Goal: Task Accomplishment & Management: Use online tool/utility

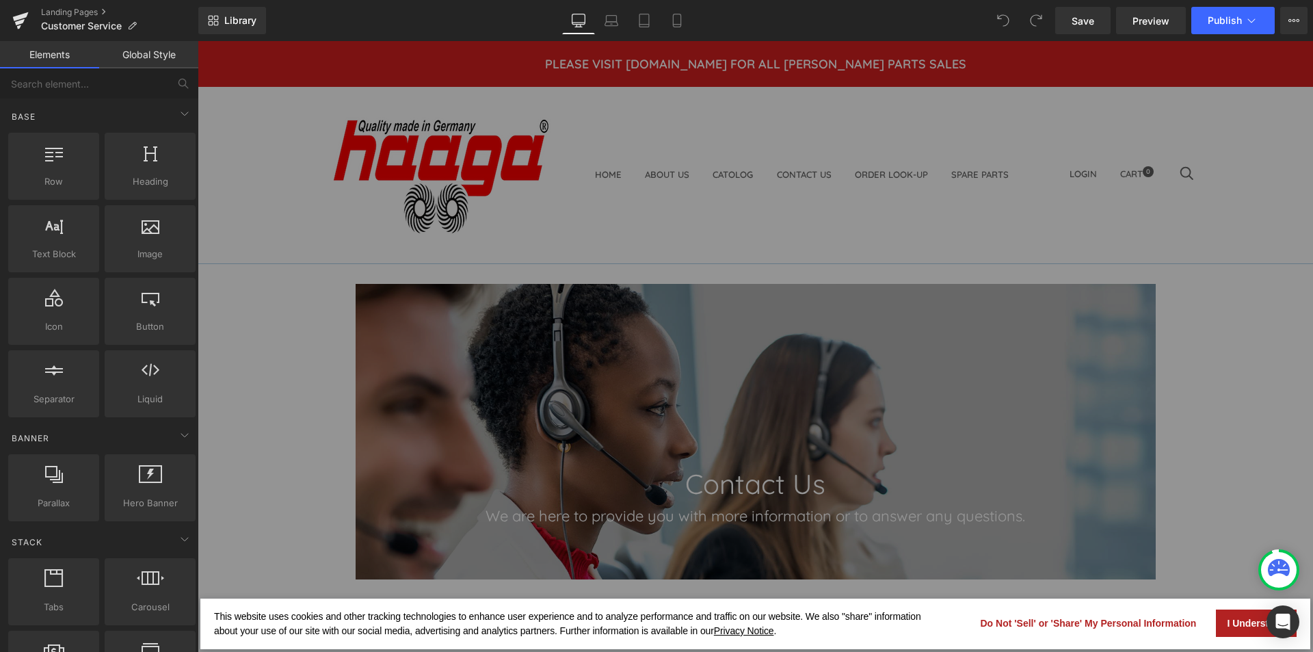
click at [1229, 632] on button "I Understand" at bounding box center [1256, 622] width 81 height 27
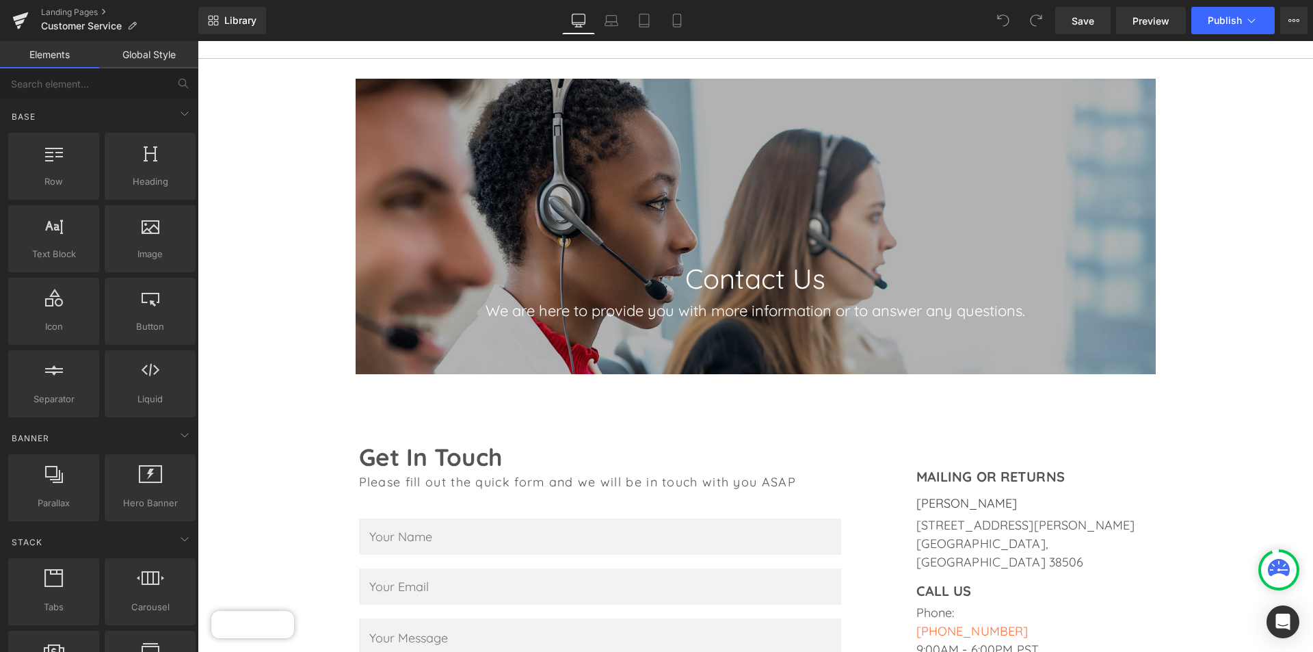
scroll to position [342, 0]
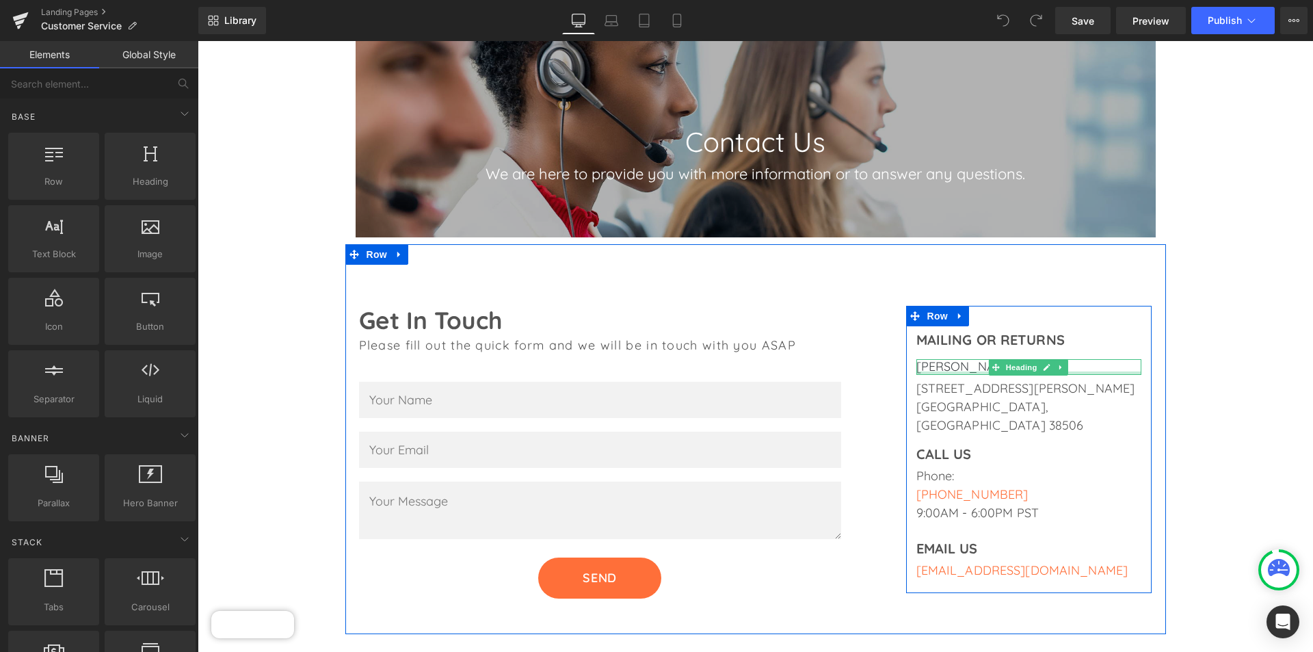
click at [959, 370] on h1 "[PERSON_NAME]" at bounding box center [1029, 367] width 226 height 16
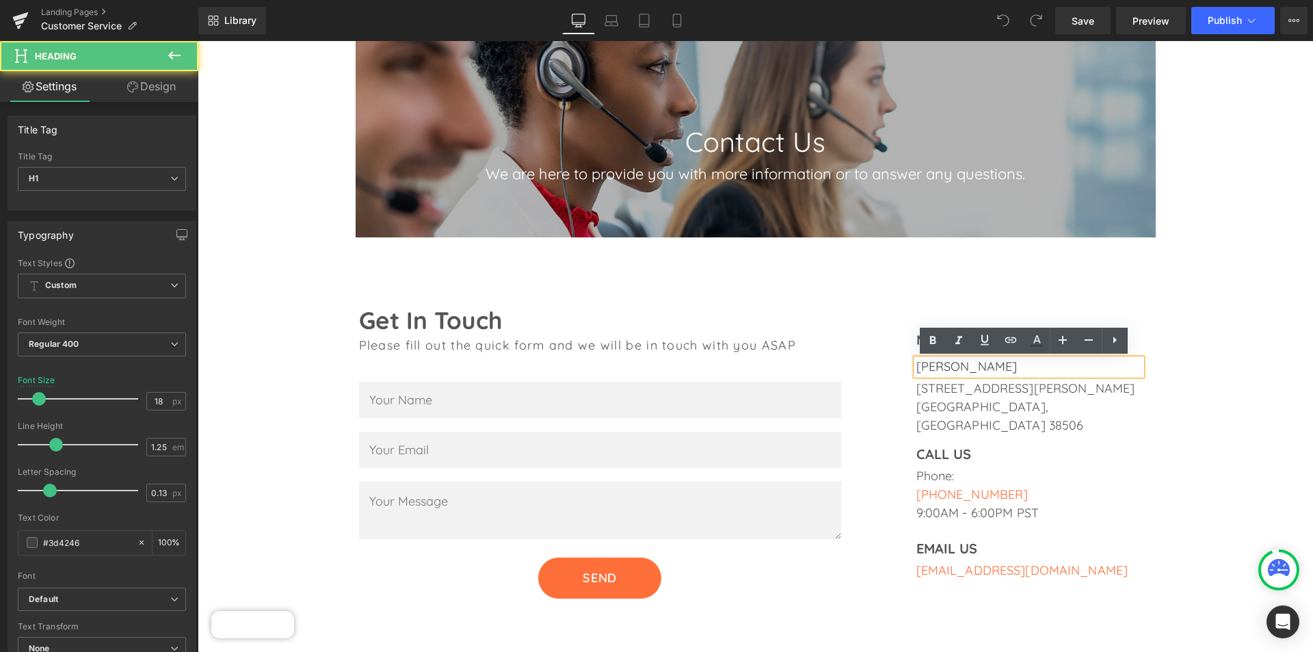
drag, startPoint x: 1004, startPoint y: 366, endPoint x: 900, endPoint y: 364, distance: 104.6
click at [900, 364] on div "MAILING OR RETURNS Heading [PERSON_NAME] Heading [STREET_ADDRESS][PERSON_NAME] …" at bounding box center [1028, 453] width 273 height 294
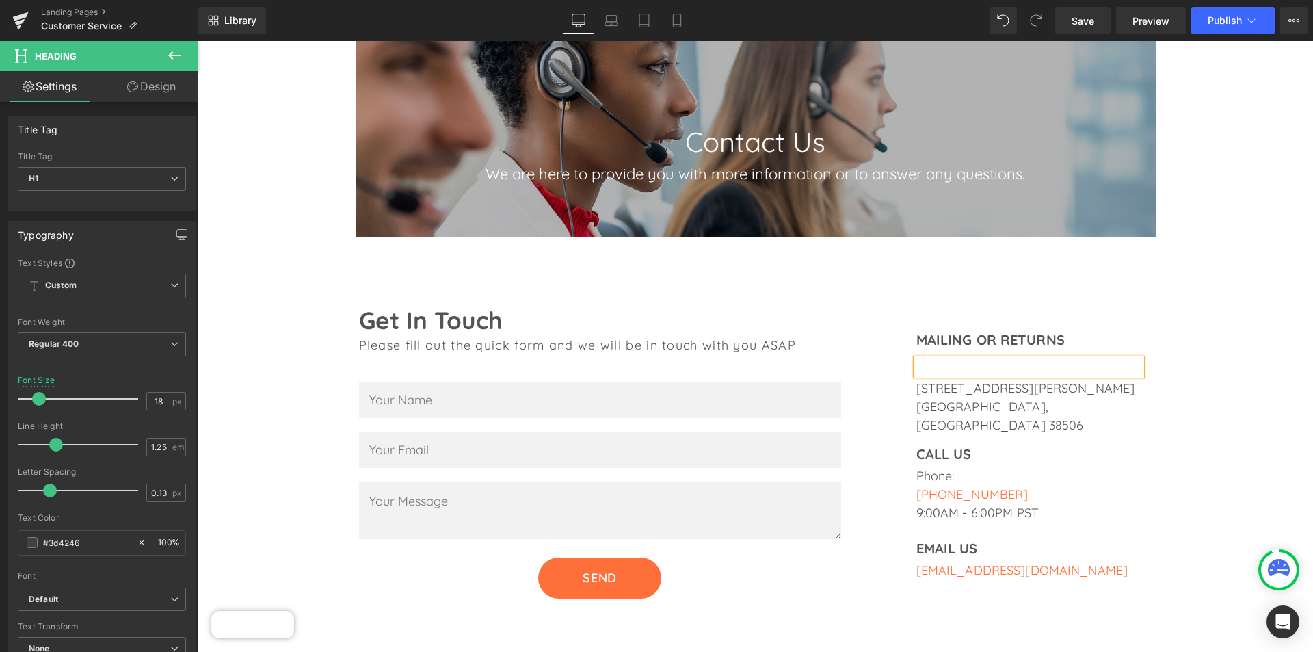
click at [1203, 349] on div "Contact Us Heading We are here to provide you with more information or to answe…" at bounding box center [755, 542] width 1115 height 1243
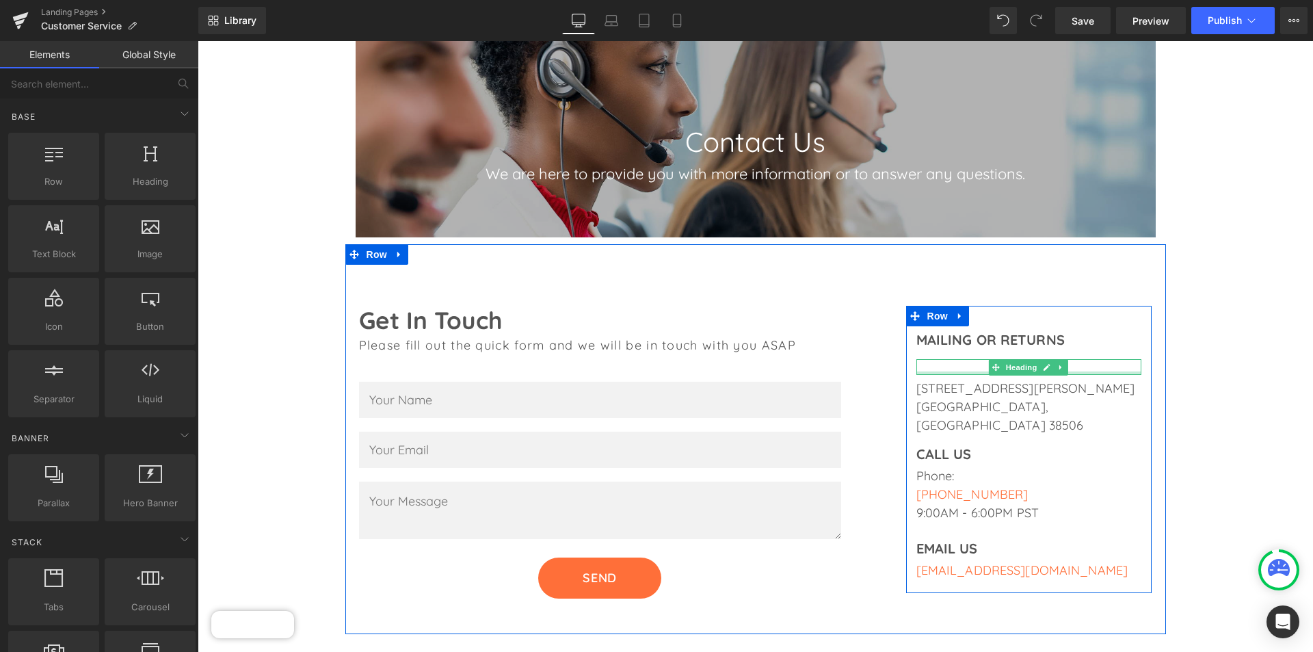
click at [952, 373] on div "Heading" at bounding box center [1029, 367] width 226 height 16
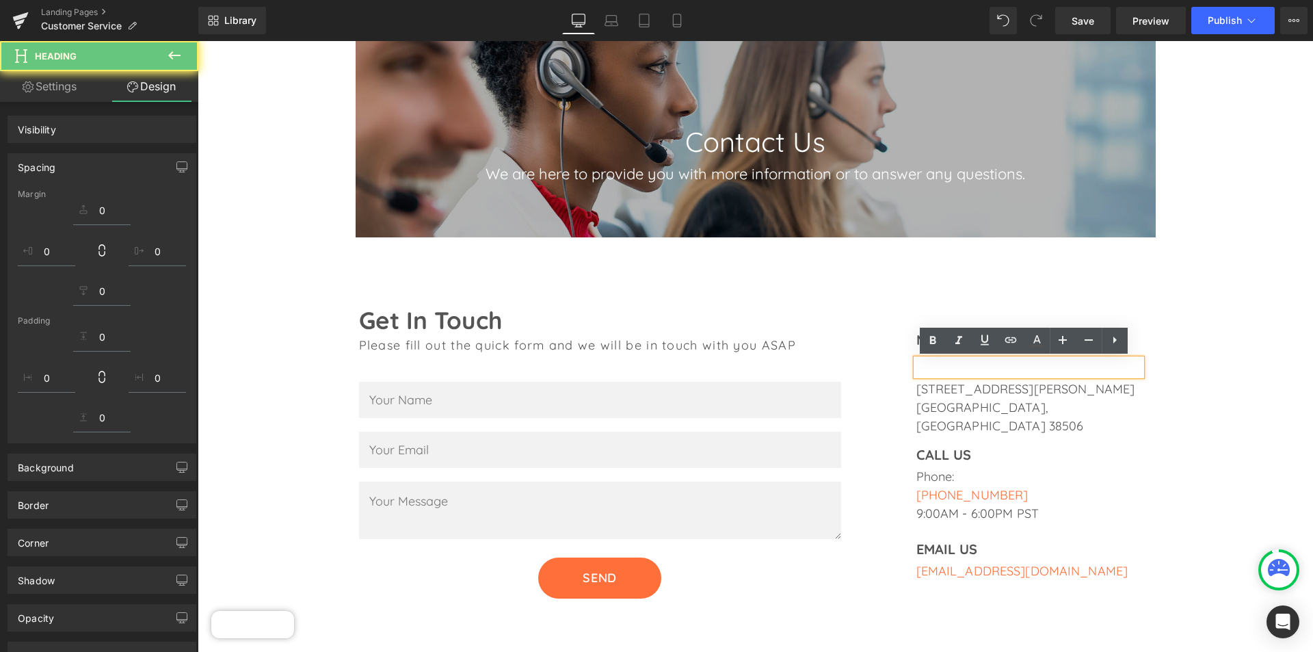
click at [947, 364] on h1 at bounding box center [1029, 367] width 226 height 16
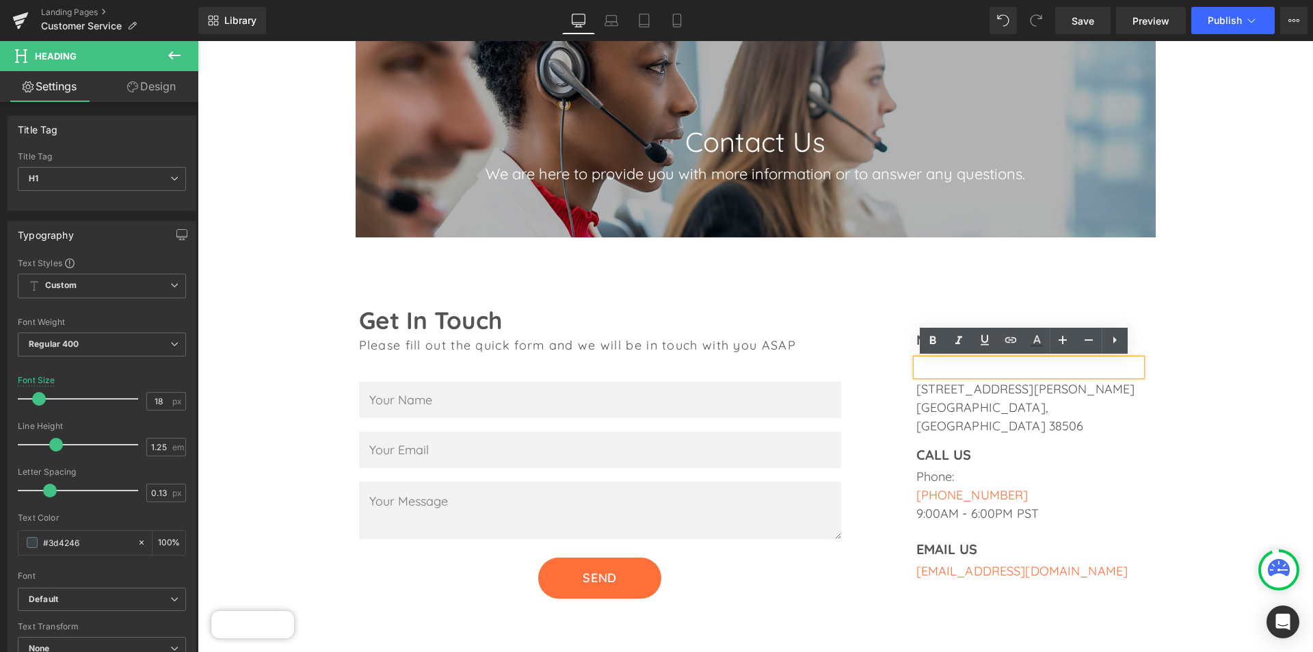
click at [1197, 325] on div "Contact Us Heading We are here to provide you with more information or to answe…" at bounding box center [755, 542] width 1115 height 1243
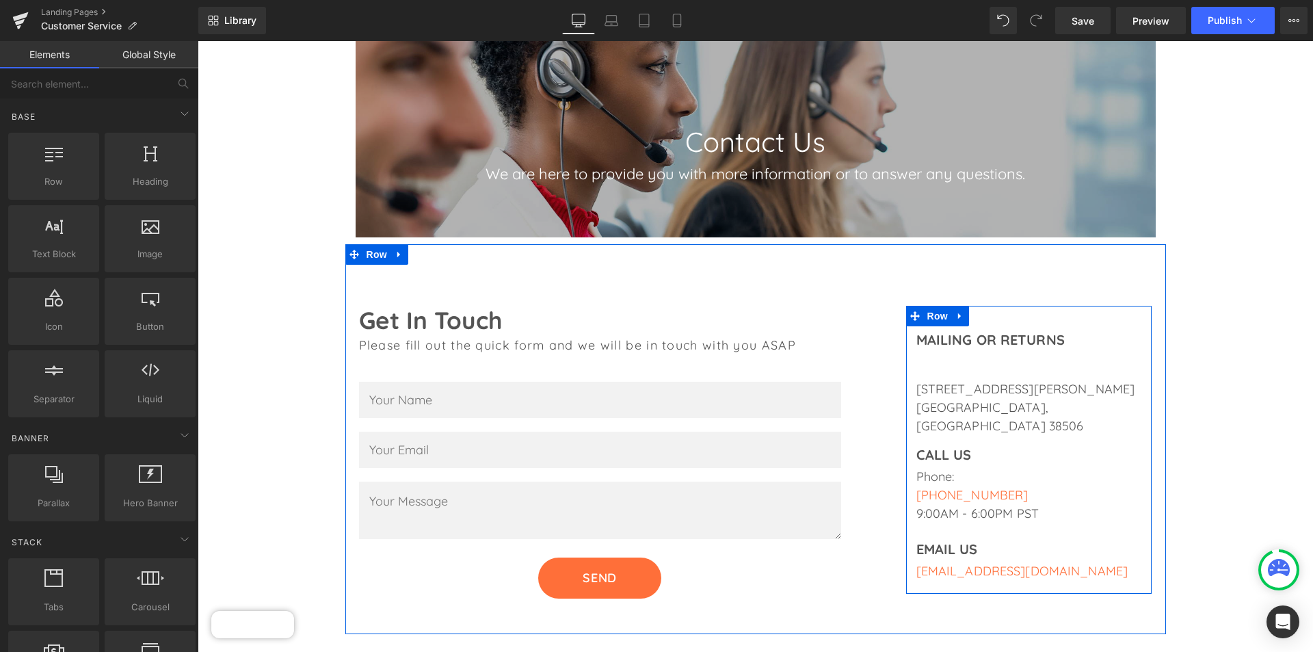
click at [956, 365] on h1 at bounding box center [1029, 367] width 226 height 16
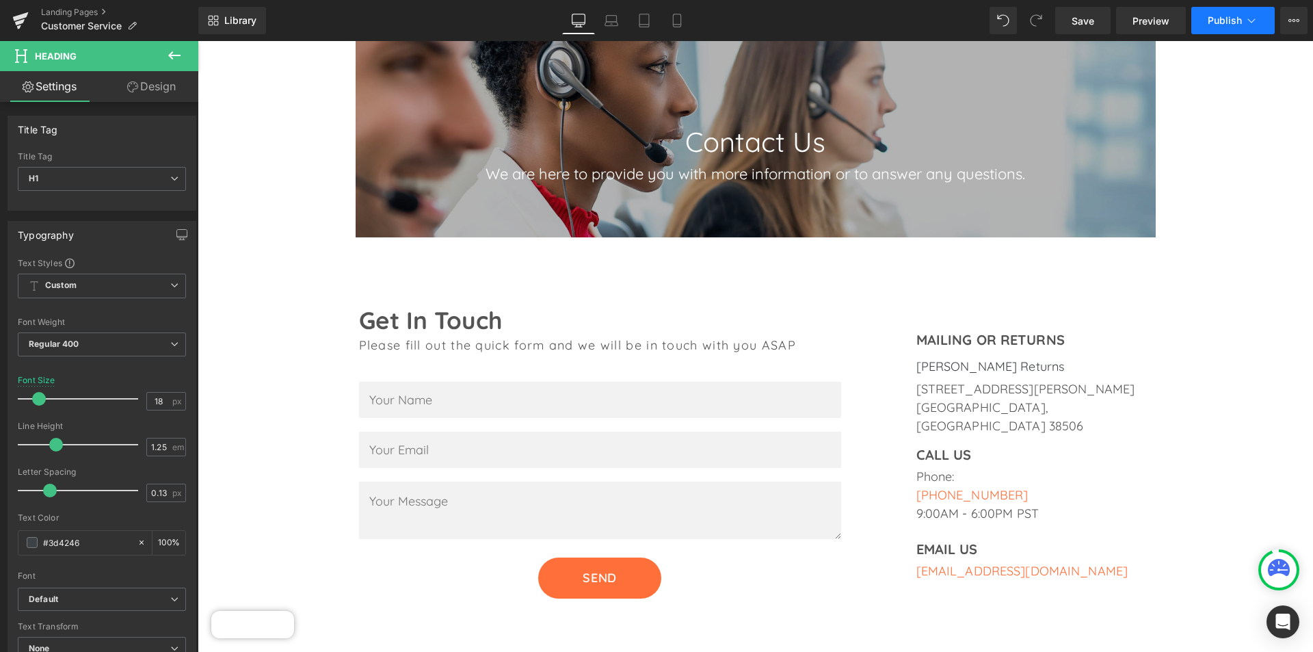
click at [1237, 21] on span "Publish" at bounding box center [1224, 20] width 34 height 11
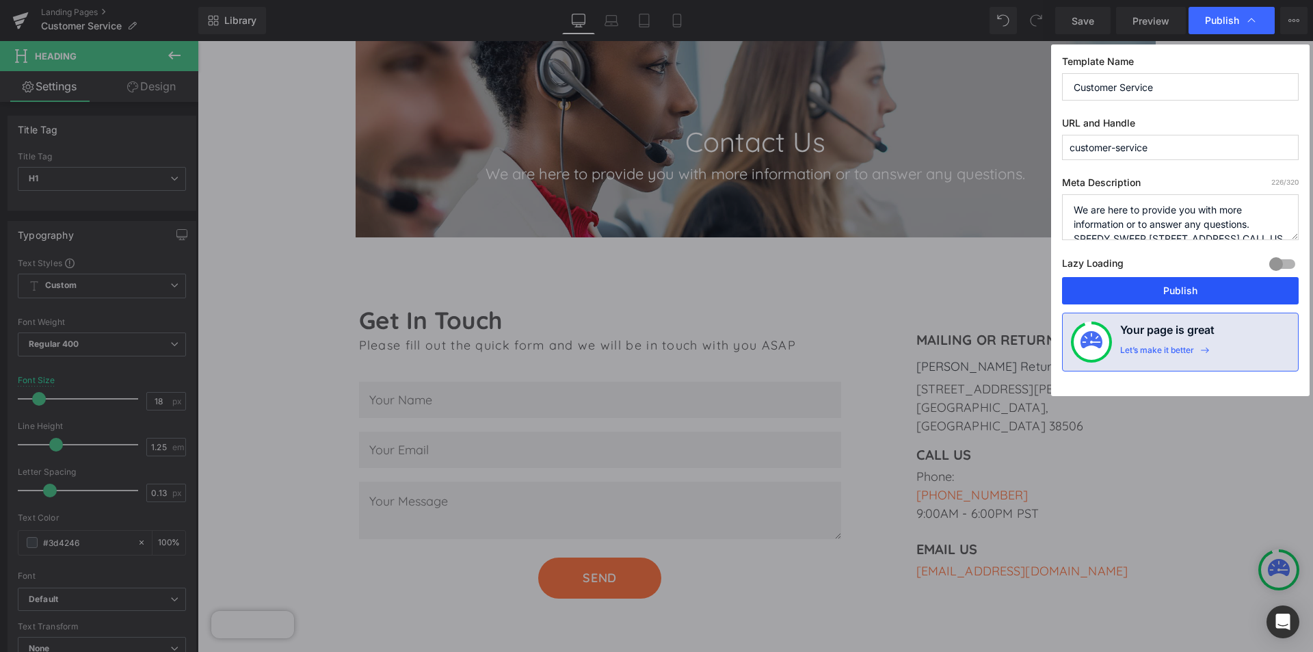
click at [1181, 290] on button "Publish" at bounding box center [1180, 290] width 237 height 27
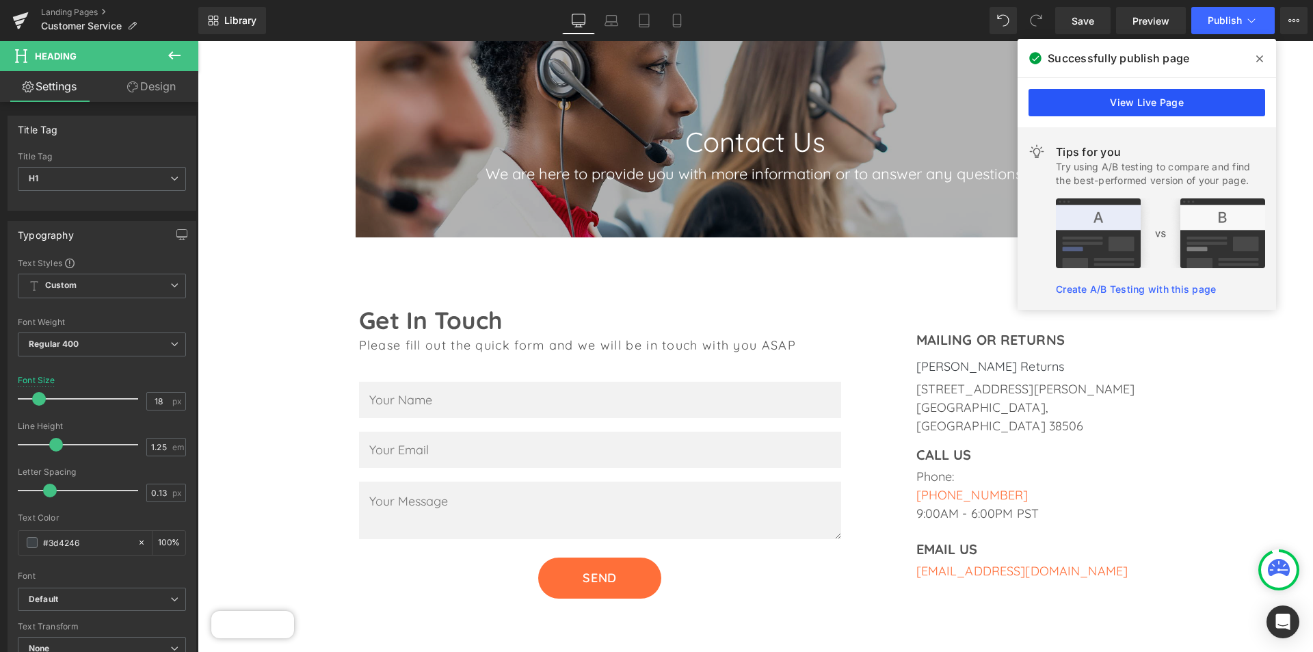
click at [1203, 106] on link "View Live Page" at bounding box center [1146, 102] width 237 height 27
